Goal: Information Seeking & Learning: Learn about a topic

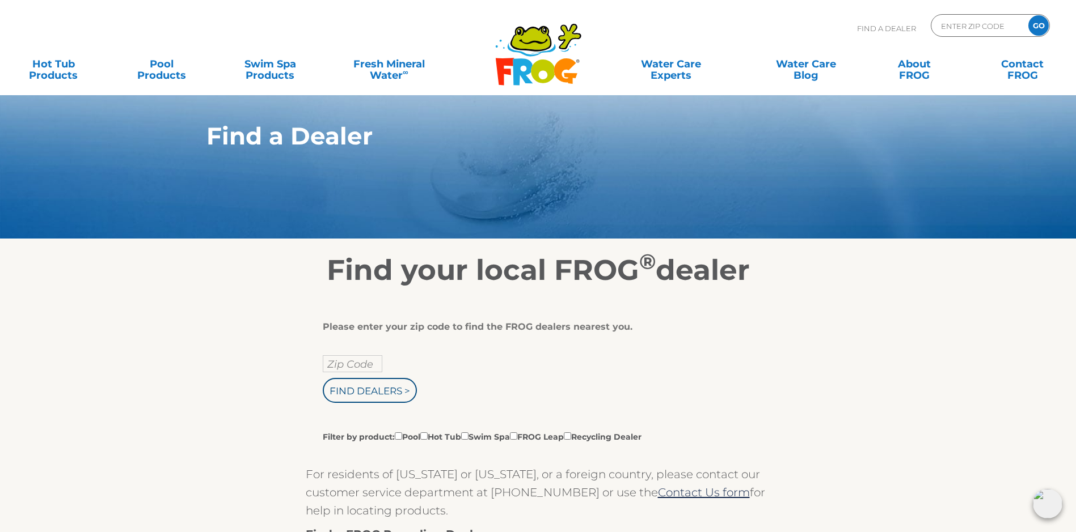
click at [199, 15] on div "Find A Dealer ENTER ZIP CODE GO" at bounding box center [537, 33] width 1053 height 39
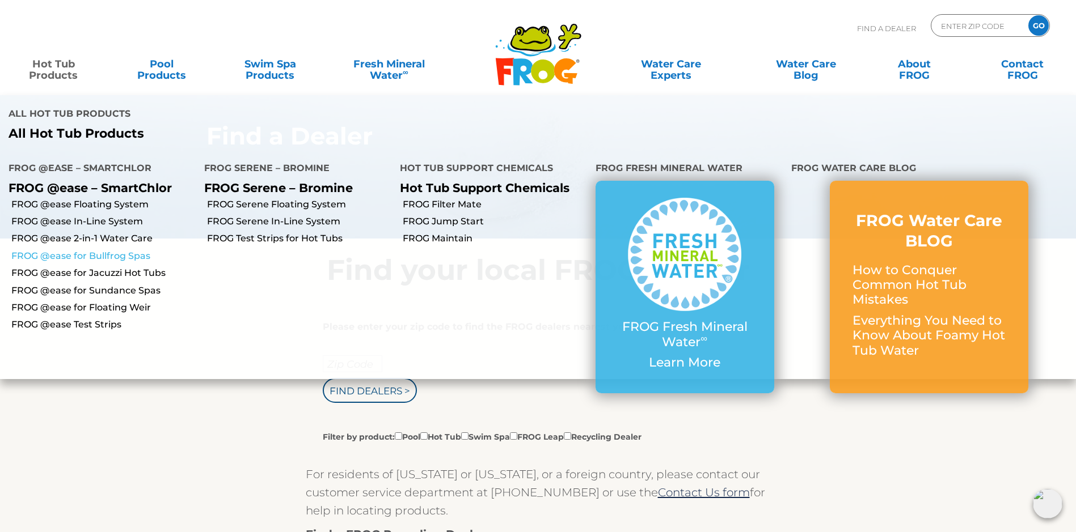
click at [83, 259] on link "FROG @ease for Bullfrog Spas" at bounding box center [103, 256] width 184 height 12
